Goal: Book appointment/travel/reservation

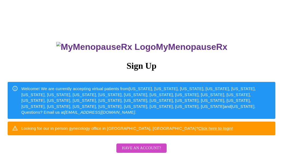
click at [149, 149] on span "Have an account?" at bounding box center [141, 147] width 39 height 7
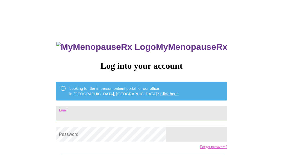
click at [108, 110] on input "Email" at bounding box center [141, 113] width 171 height 15
type input "lcon23@"
drag, startPoint x: 115, startPoint y: 114, endPoint x: 68, endPoint y: 115, distance: 47.0
click at [69, 115] on div "MyMenopauseRx Log into your account Looking for the in person patient portal fo…" at bounding box center [141, 94] width 278 height 185
click at [132, 114] on input "[EMAIL_ADDRESS]" at bounding box center [141, 113] width 171 height 15
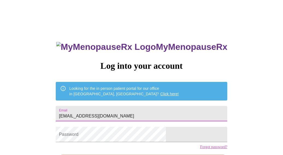
type input "[EMAIL_ADDRESS][DOMAIN_NAME]"
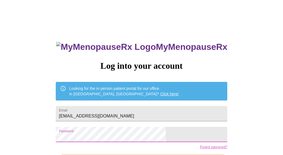
scroll to position [38, 0]
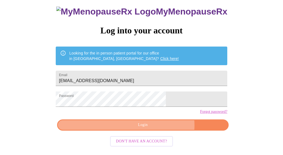
click at [156, 128] on span "Login" at bounding box center [142, 124] width 159 height 7
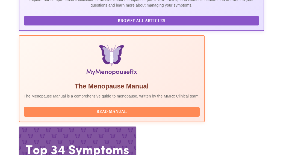
scroll to position [148, 0]
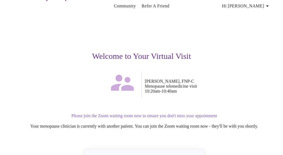
scroll to position [55, 0]
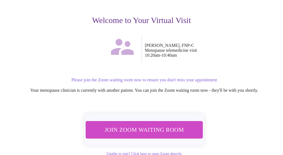
click at [152, 125] on span "Join Zoom Waiting Room" at bounding box center [144, 129] width 103 height 10
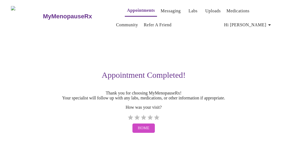
scroll to position [0, 0]
